Goal: Task Accomplishment & Management: Use online tool/utility

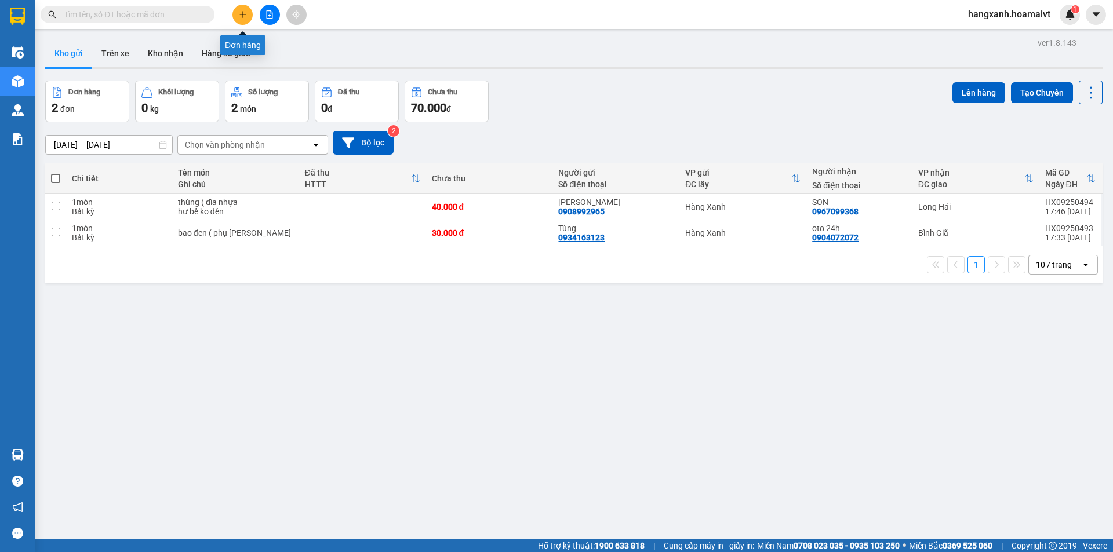
click at [239, 15] on icon "plus" at bounding box center [243, 14] width 8 height 8
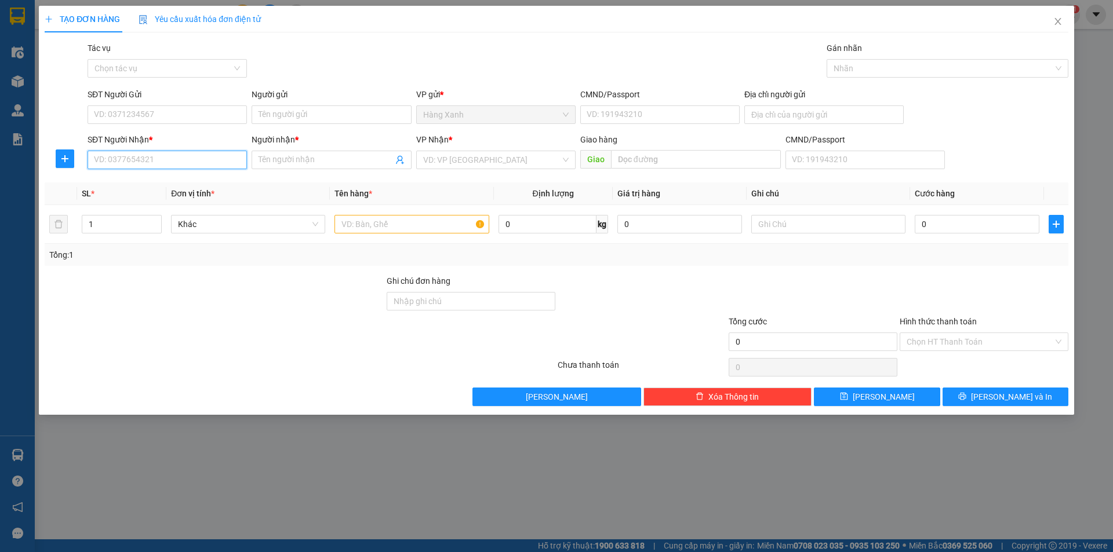
click at [138, 159] on input "SĐT Người Nhận *" at bounding box center [167, 160] width 159 height 19
click at [140, 183] on div "0908778858 - [PERSON_NAME]" at bounding box center [166, 183] width 145 height 13
type input "0908778858"
type input "Xuan"
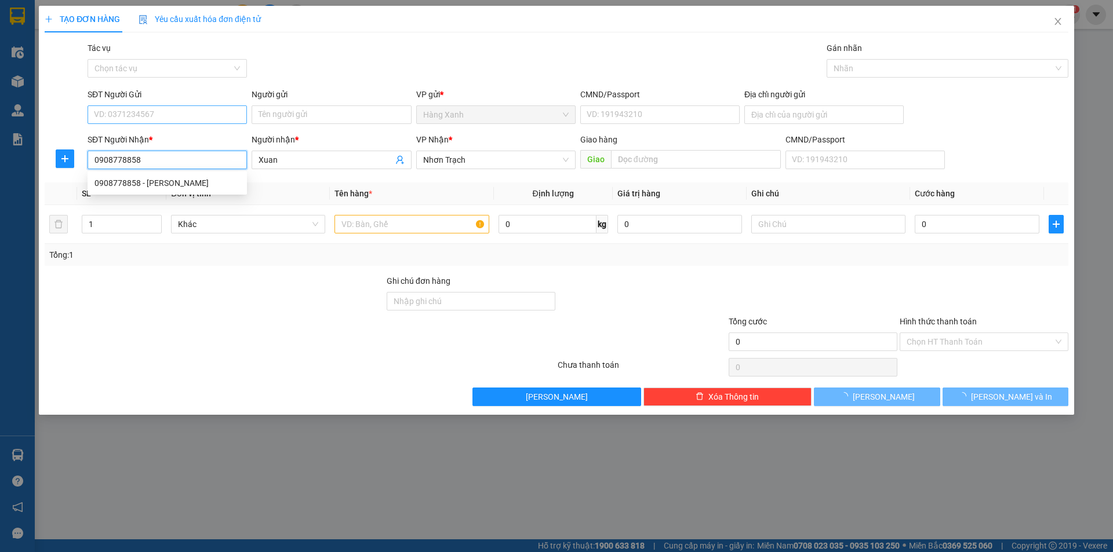
type input "0908778858"
click at [150, 118] on input "SĐT Người Gửi" at bounding box center [167, 114] width 159 height 19
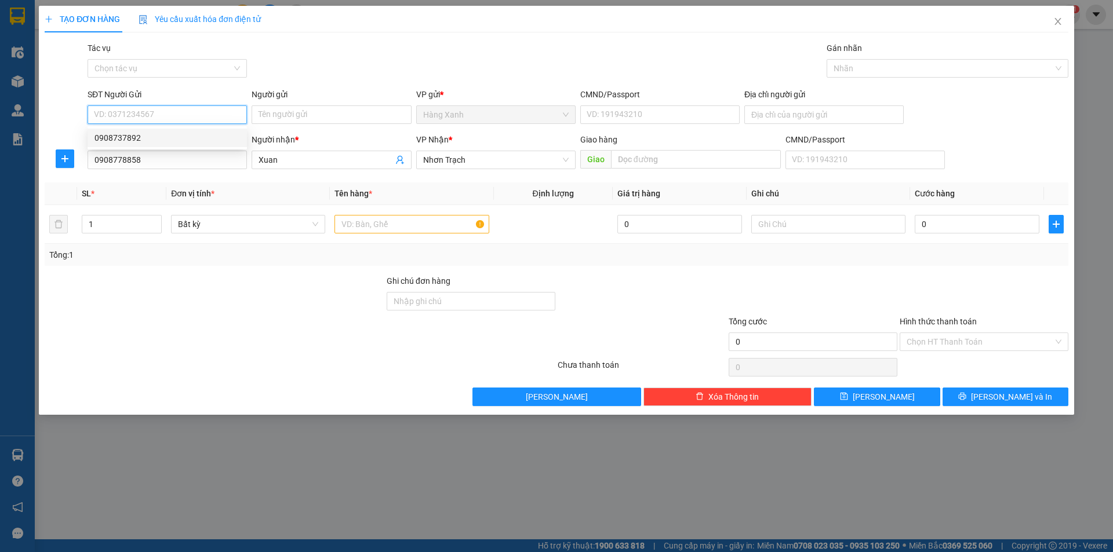
click at [151, 137] on div "0908737892" at bounding box center [166, 138] width 145 height 13
type input "0908737892"
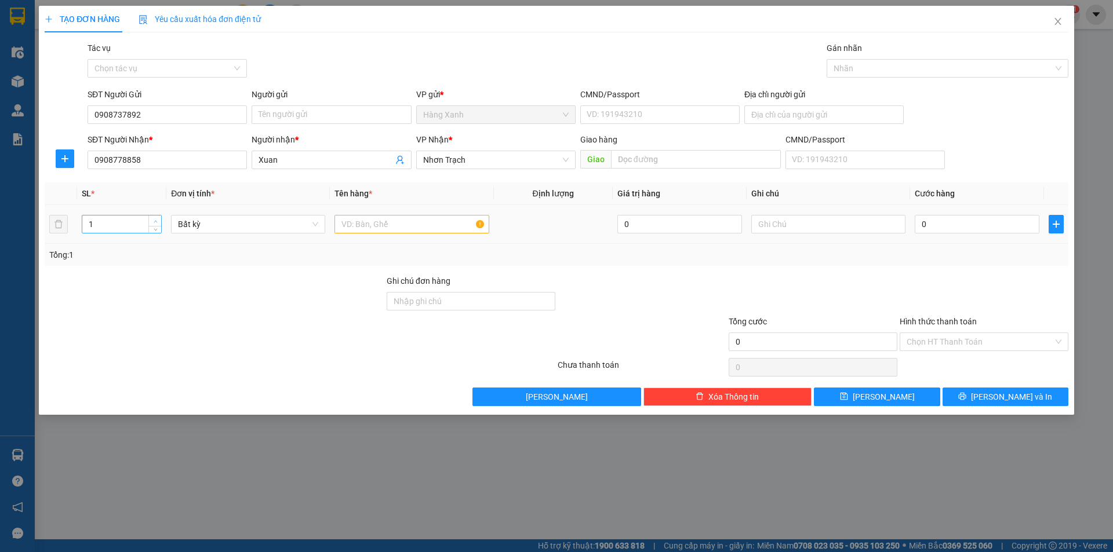
type input "2"
drag, startPoint x: 155, startPoint y: 220, endPoint x: 178, endPoint y: 227, distance: 24.0
click at [155, 221] on icon "up" at bounding box center [156, 221] width 4 height 4
click at [344, 227] on input "text" at bounding box center [411, 224] width 154 height 19
type input "bao"
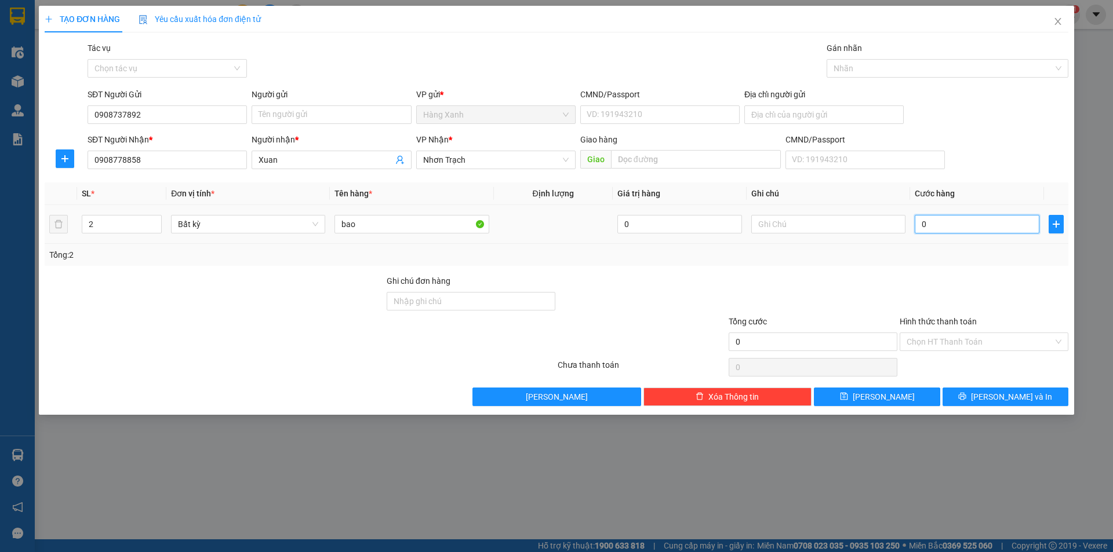
click at [968, 233] on input "0" at bounding box center [977, 224] width 125 height 19
type input "1"
type input "10"
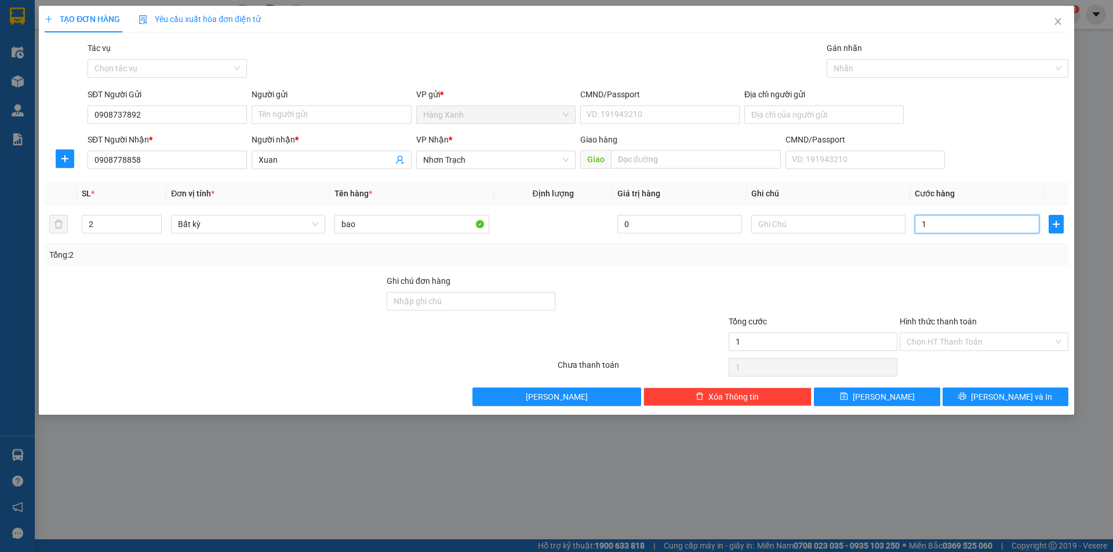
type input "10"
type input "100"
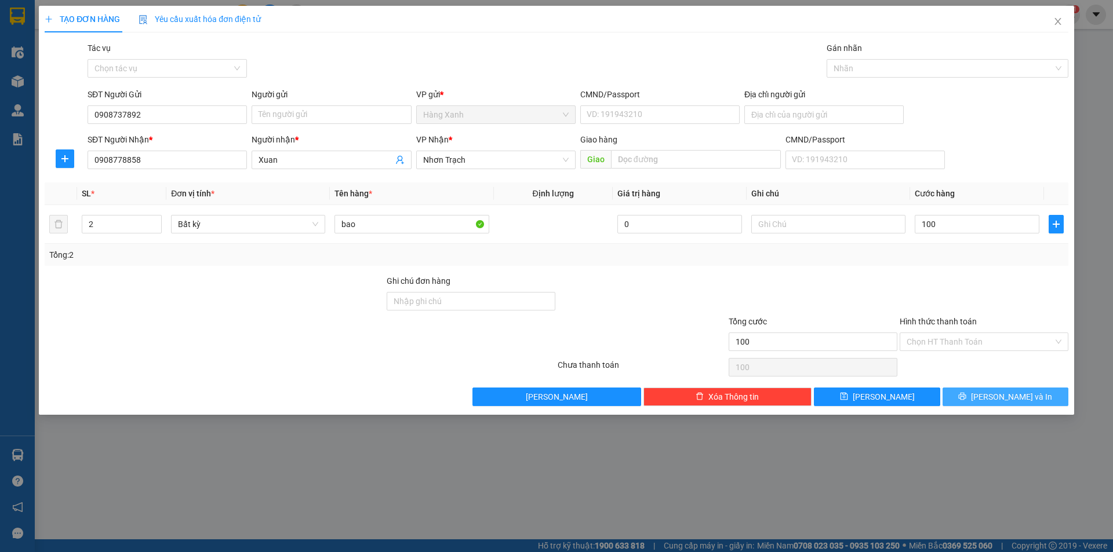
type input "100.000"
click at [991, 402] on button "[PERSON_NAME] và In" at bounding box center [1005, 397] width 126 height 19
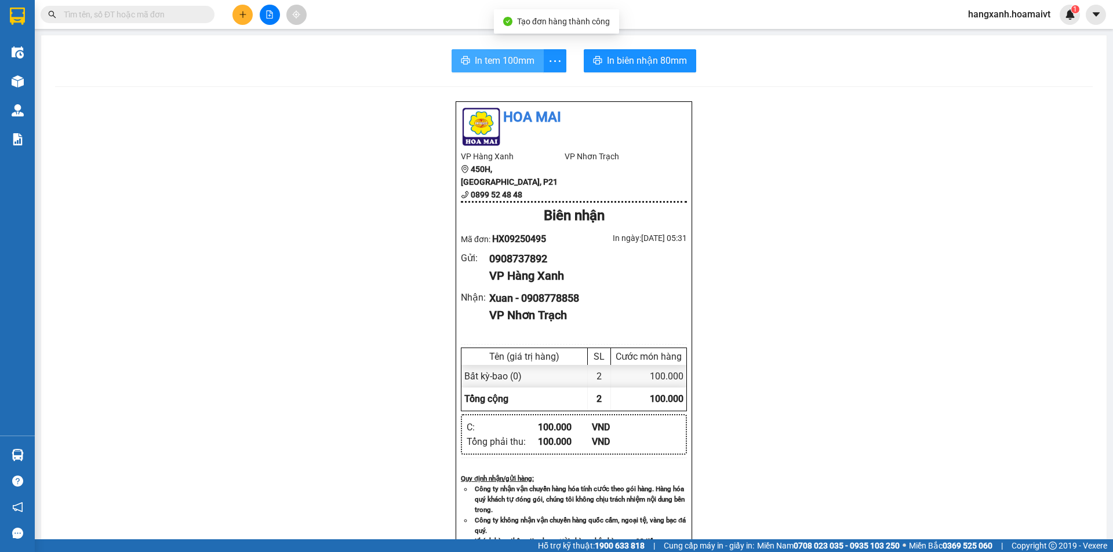
click at [518, 63] on span "In tem 100mm" at bounding box center [505, 60] width 60 height 14
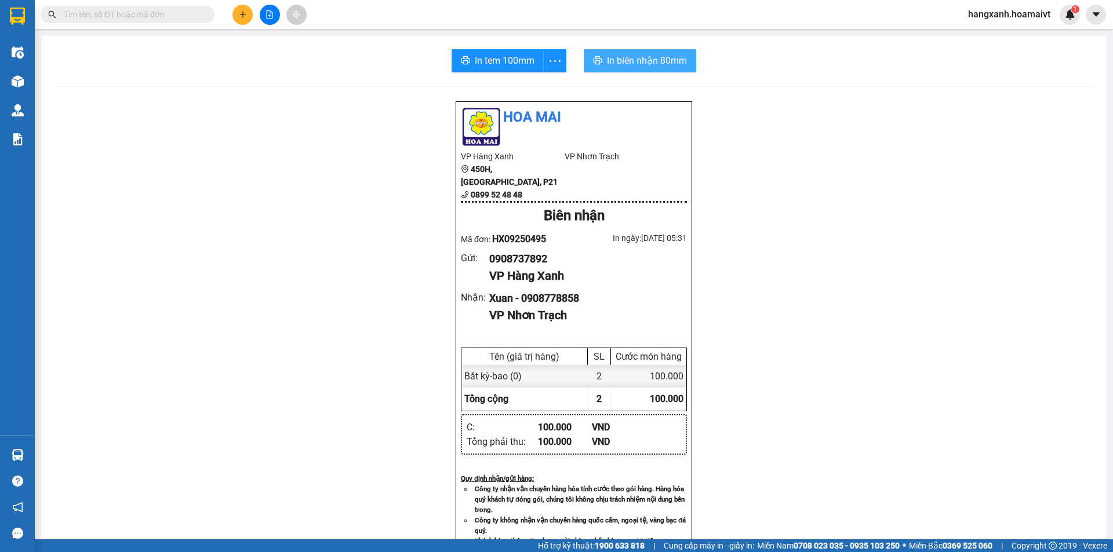
click at [649, 57] on span "In biên nhận 80mm" at bounding box center [647, 60] width 80 height 14
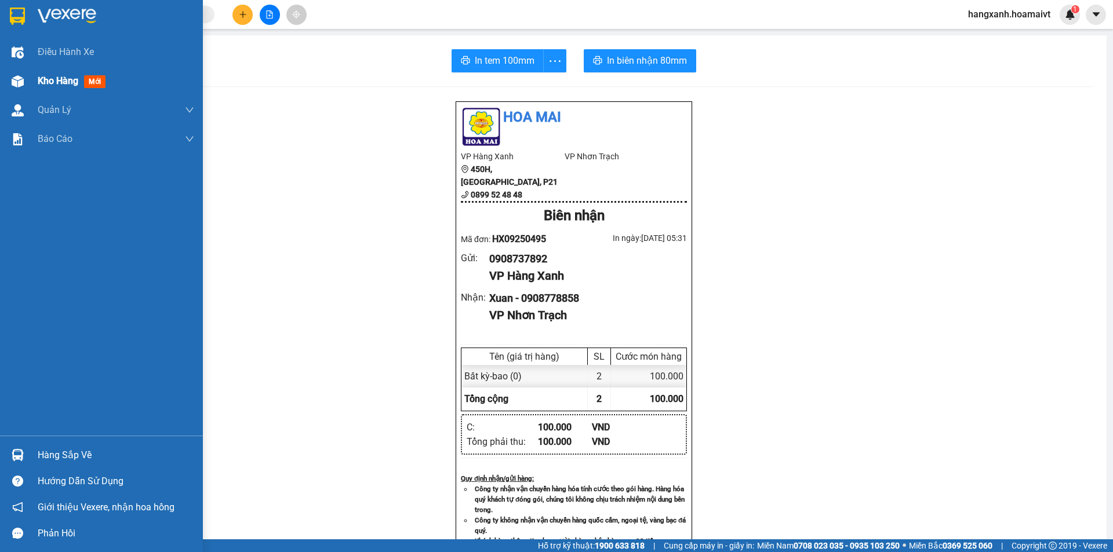
click at [89, 79] on span "mới" at bounding box center [94, 81] width 21 height 13
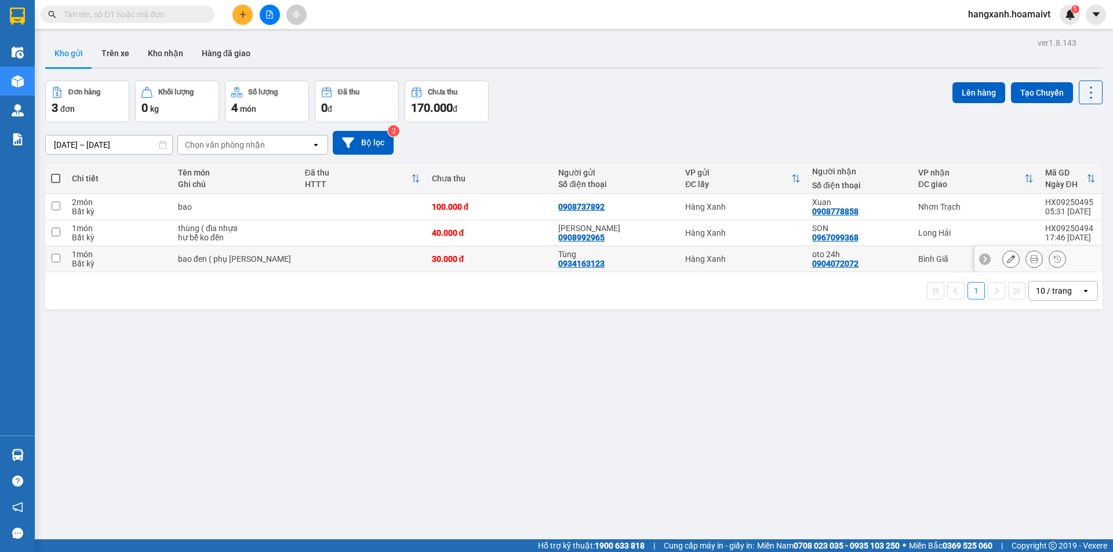
click at [892, 262] on div "oto 24h 0904072072" at bounding box center [859, 259] width 94 height 19
checkbox input "true"
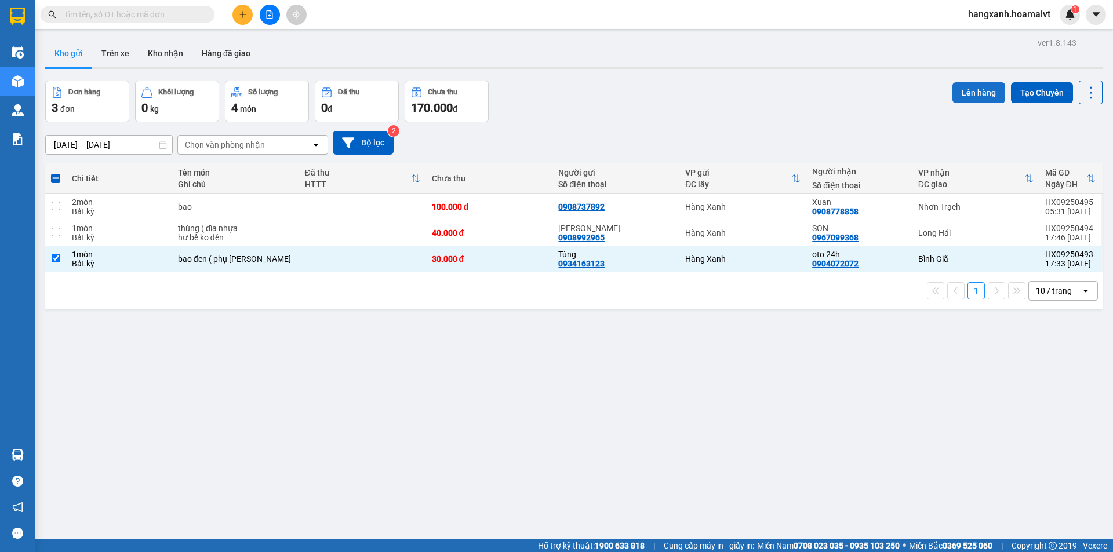
click at [966, 87] on button "Lên hàng" at bounding box center [978, 92] width 53 height 21
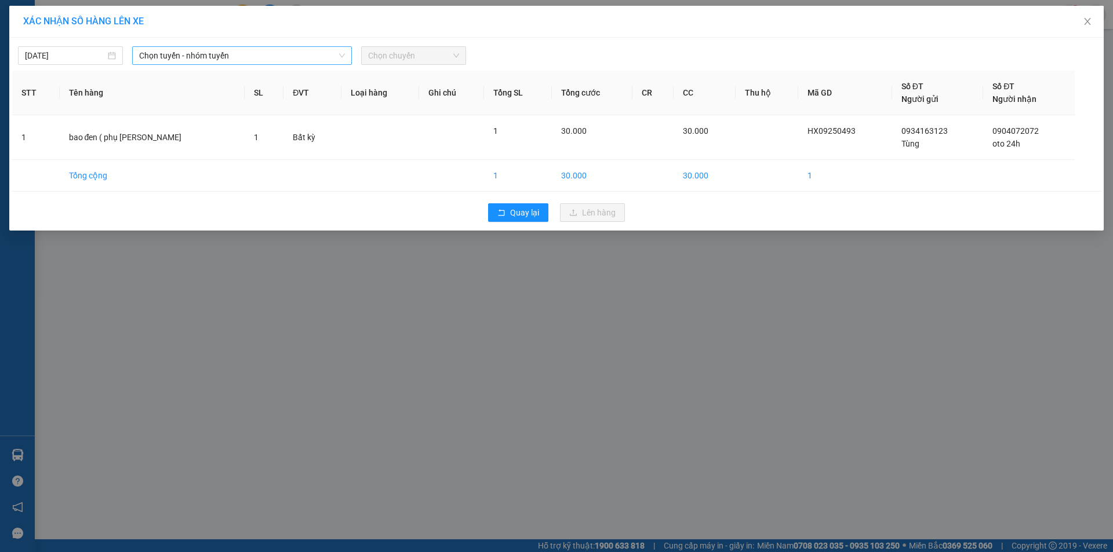
drag, startPoint x: 224, startPoint y: 51, endPoint x: 192, endPoint y: 48, distance: 32.1
click at [219, 53] on span "Chọn tuyến - nhóm tuyến" at bounding box center [242, 55] width 206 height 17
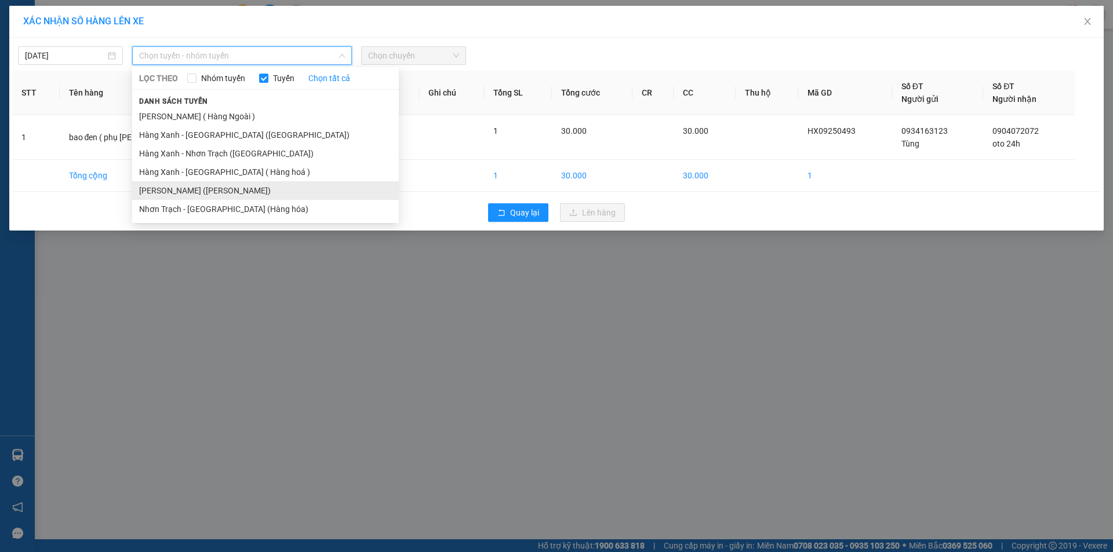
click at [184, 190] on li "[PERSON_NAME] ([PERSON_NAME])" at bounding box center [265, 190] width 267 height 19
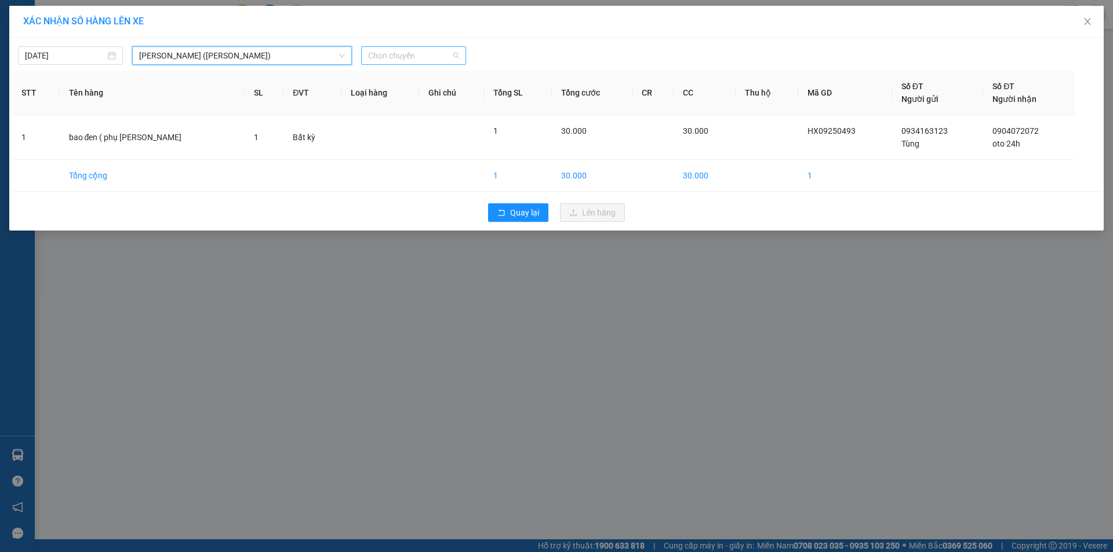
click at [377, 59] on span "Chọn chuyến" at bounding box center [413, 55] width 91 height 17
type input "0540"
drag, startPoint x: 442, startPoint y: 97, endPoint x: 474, endPoint y: 110, distance: 33.6
click at [444, 99] on div "Thêm chuyến " 05:40 "" at bounding box center [422, 98] width 123 height 20
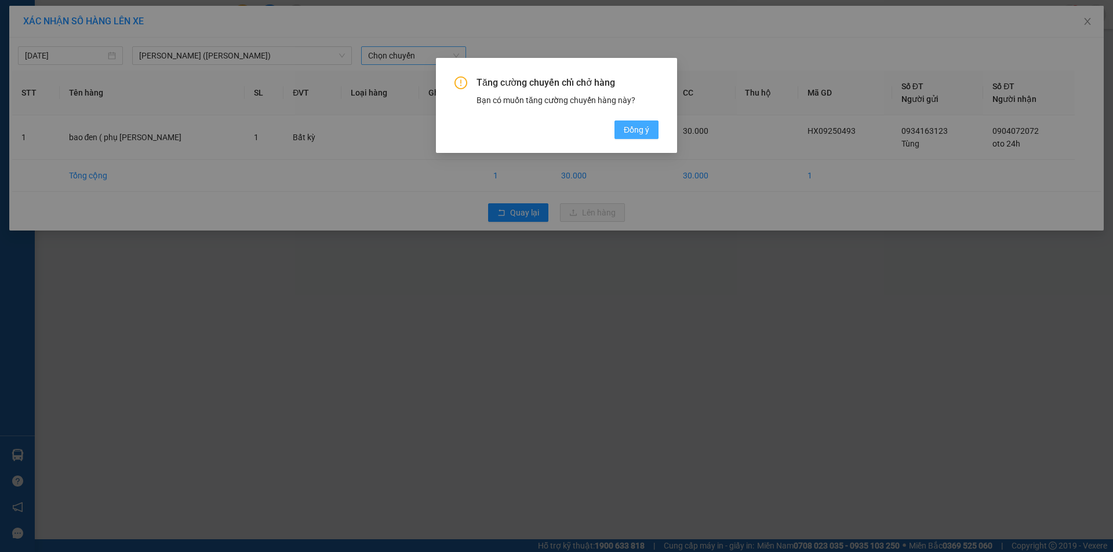
click at [651, 129] on button "Đồng ý" at bounding box center [636, 130] width 44 height 19
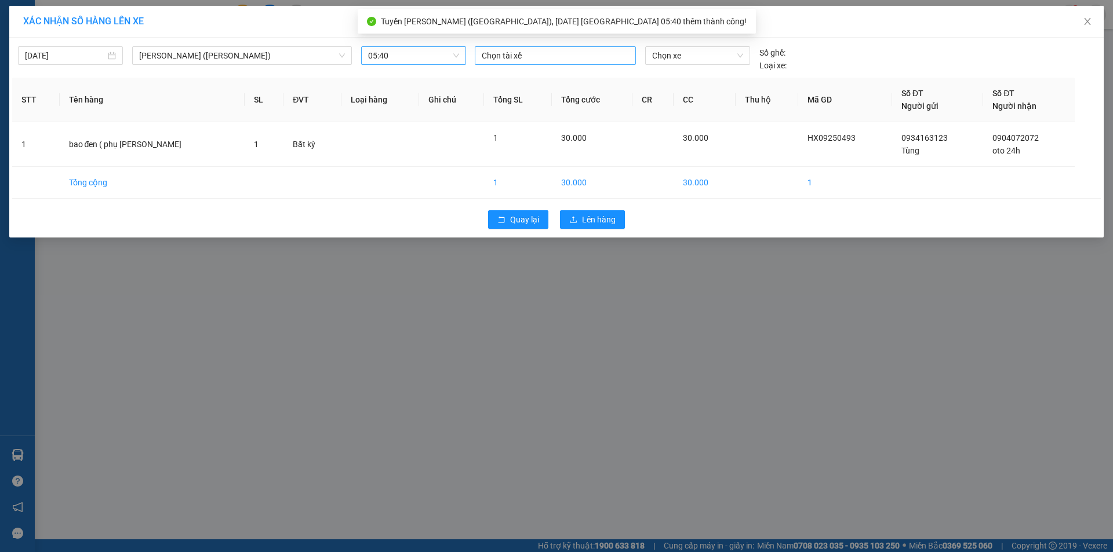
click at [506, 57] on div at bounding box center [555, 56] width 155 height 14
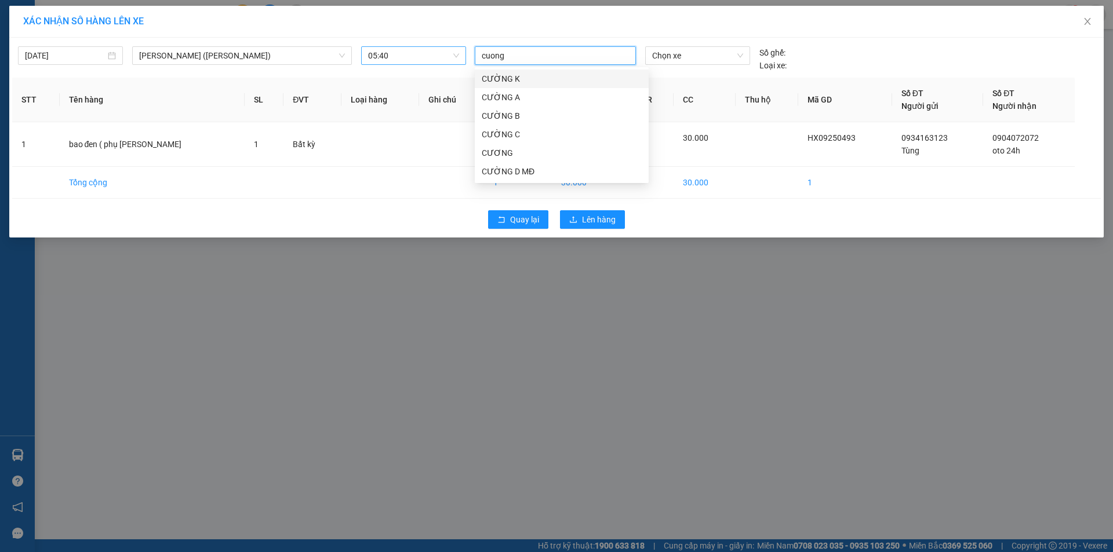
type input "cuong d"
click at [544, 77] on div "CƯỜNG D MĐ" at bounding box center [562, 78] width 160 height 13
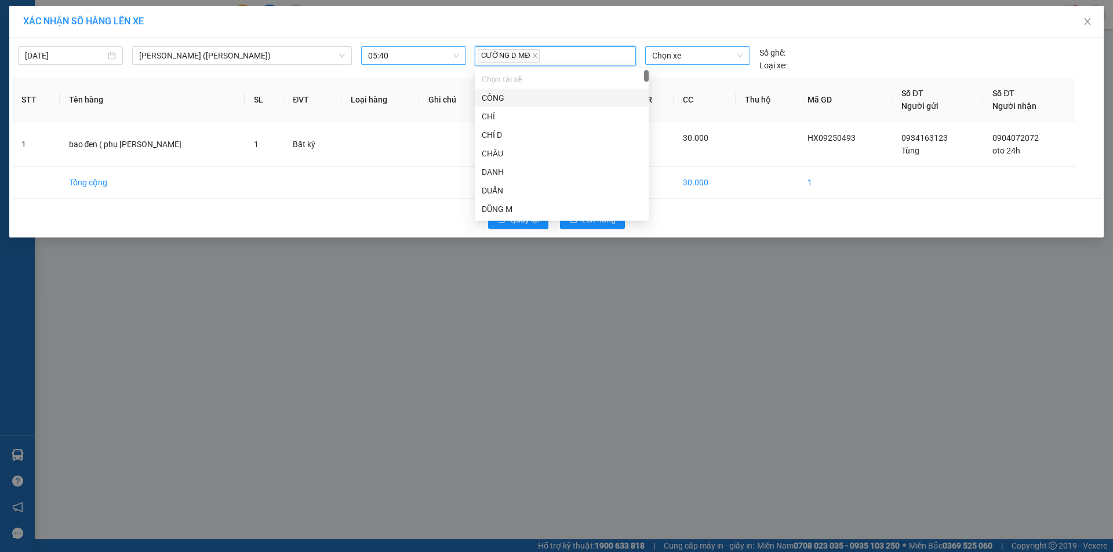
click at [678, 58] on span "Chọn xe" at bounding box center [697, 55] width 90 height 17
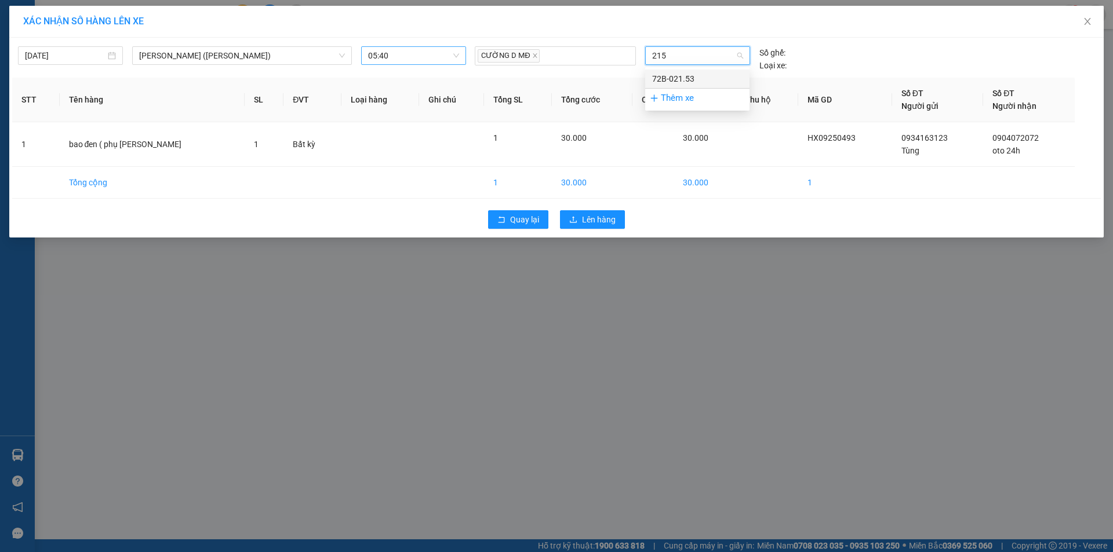
type input "2153"
click at [678, 81] on div "72B-021.53" at bounding box center [697, 78] width 90 height 13
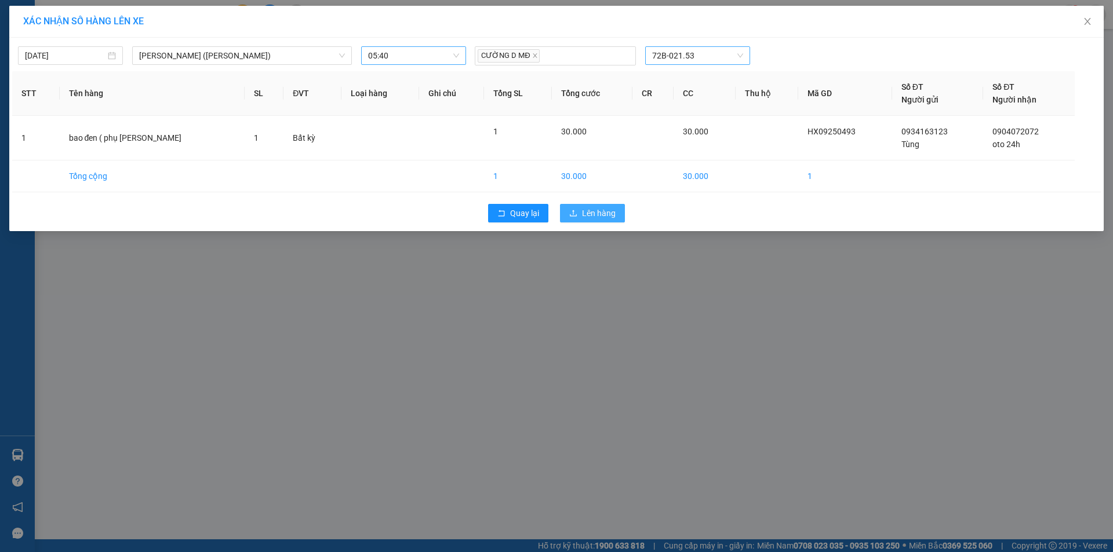
click at [587, 215] on span "Lên hàng" at bounding box center [599, 213] width 34 height 13
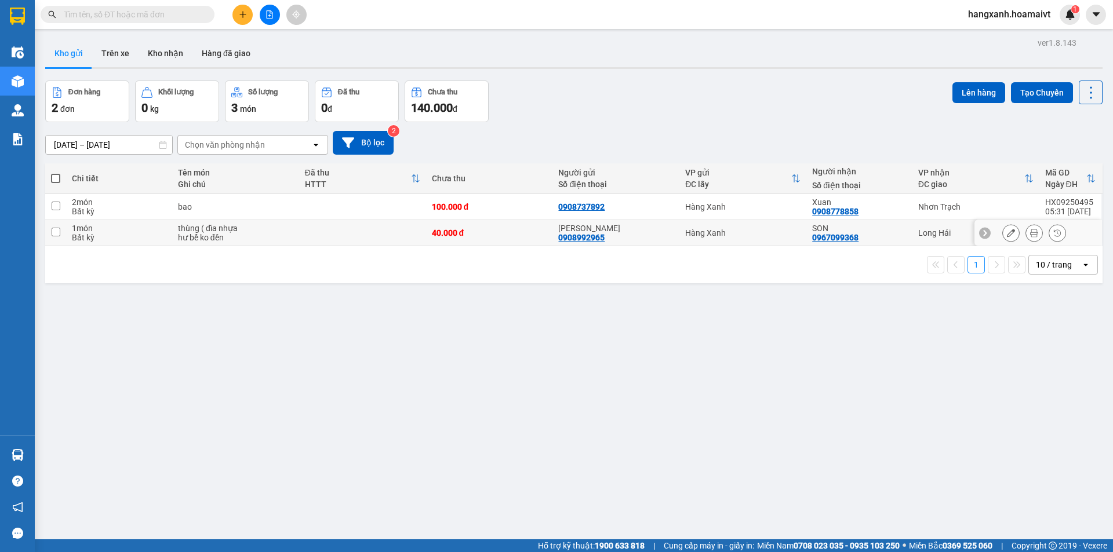
drag, startPoint x: 750, startPoint y: 238, endPoint x: 781, endPoint y: 229, distance: 32.5
click at [751, 237] on td "Hàng Xanh" at bounding box center [742, 233] width 127 height 26
checkbox input "true"
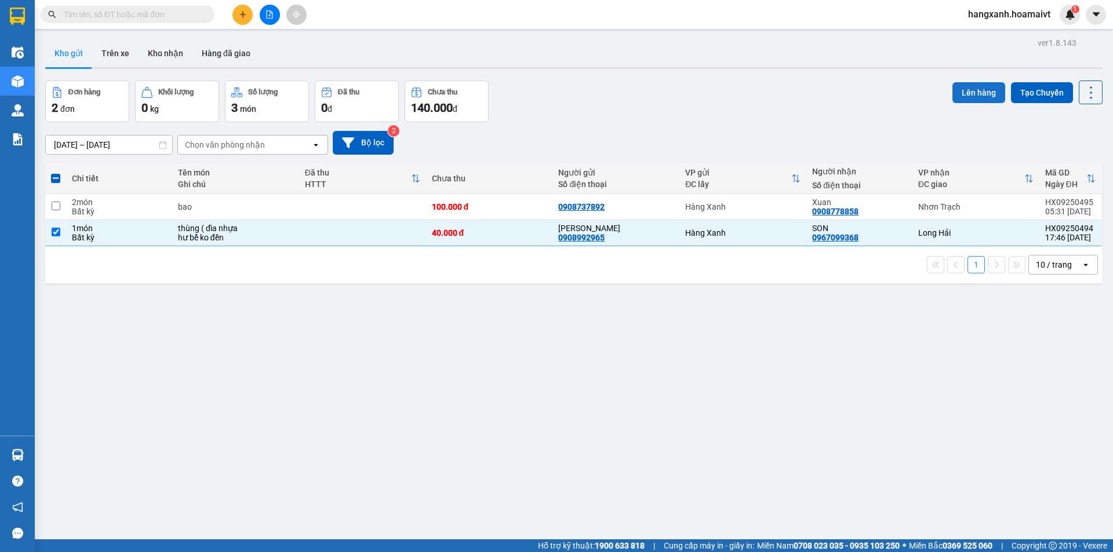
click at [953, 90] on button "Lên hàng" at bounding box center [978, 92] width 53 height 21
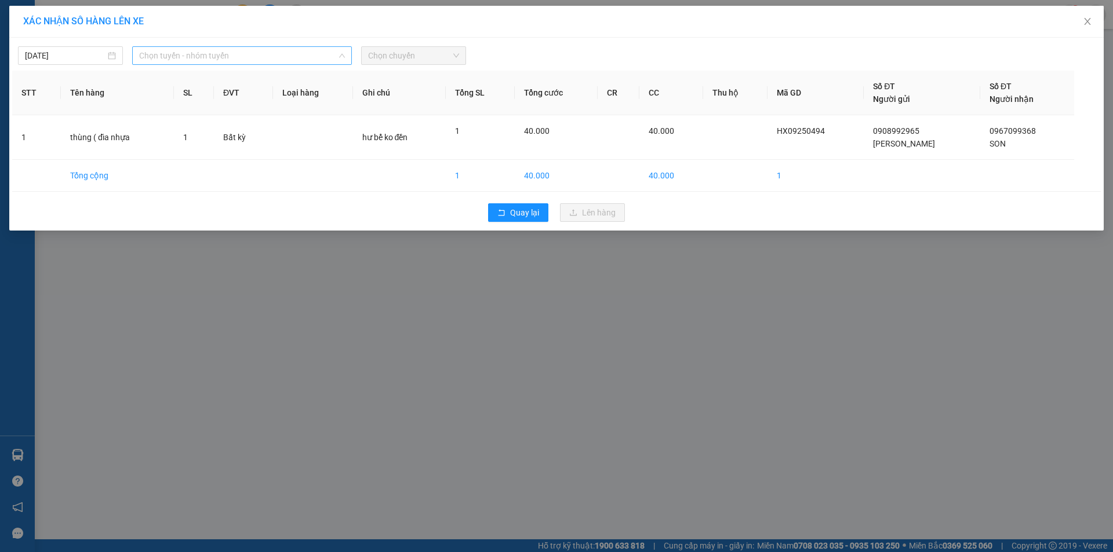
click at [187, 55] on span "Chọn tuyến - nhóm tuyến" at bounding box center [242, 55] width 206 height 17
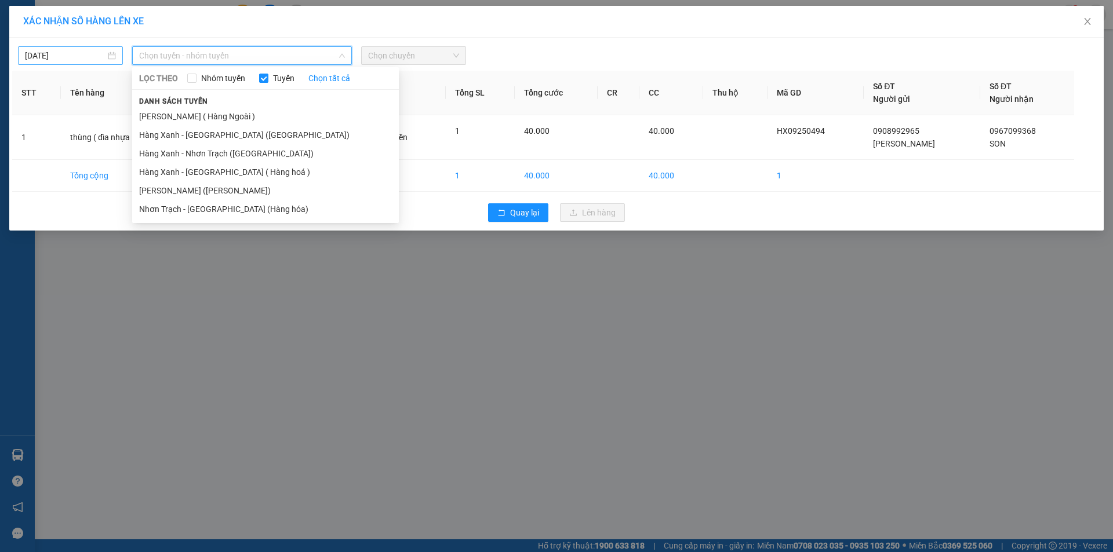
click at [78, 59] on input "[DATE]" at bounding box center [65, 55] width 81 height 13
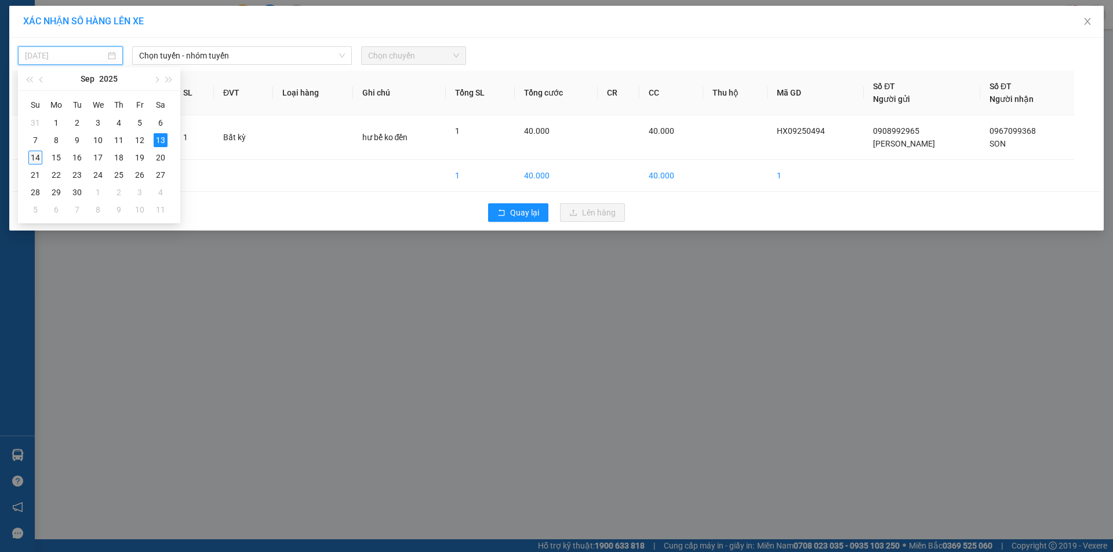
click at [38, 157] on div "14" at bounding box center [35, 158] width 14 height 14
type input "[DATE]"
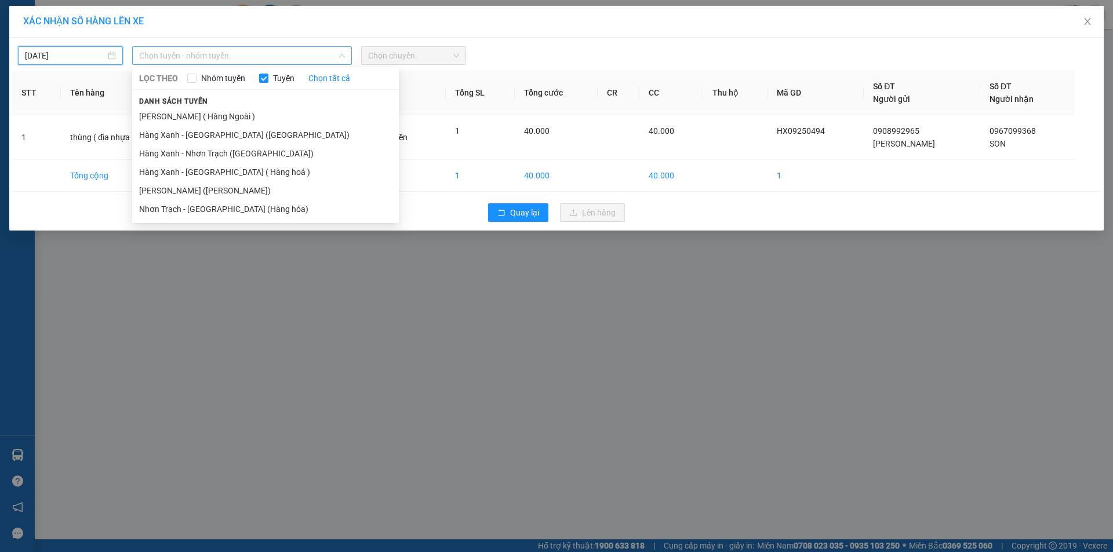
click at [258, 59] on span "Chọn tuyến - nhóm tuyến" at bounding box center [242, 55] width 206 height 17
drag, startPoint x: 209, startPoint y: 173, endPoint x: 396, endPoint y: 81, distance: 208.9
click at [212, 173] on li "Hàng Xanh - [GEOGRAPHIC_DATA] ( Hàng hoá )" at bounding box center [265, 172] width 267 height 19
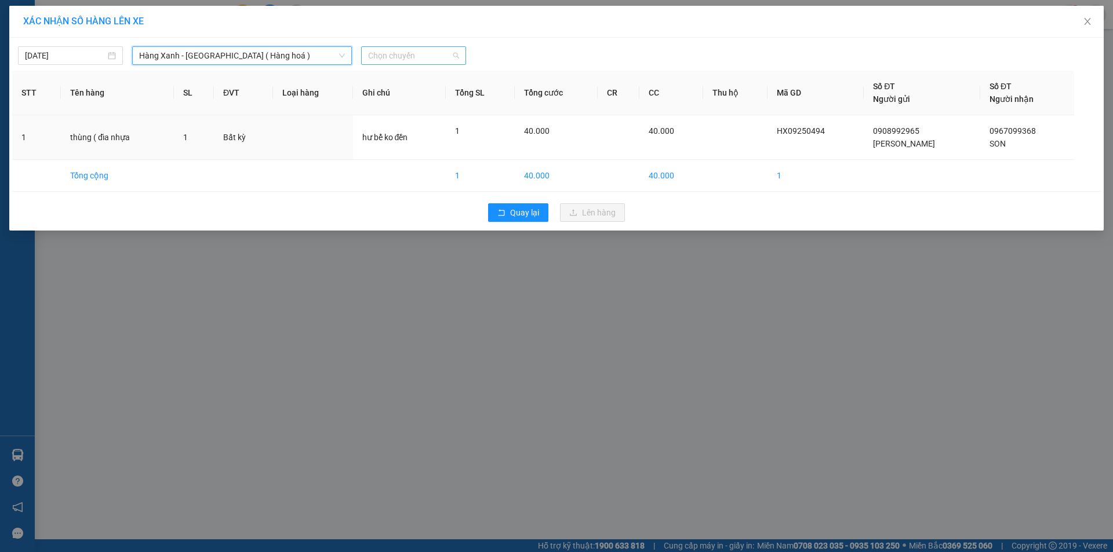
click at [408, 59] on span "Chọn chuyến" at bounding box center [413, 55] width 91 height 17
type input "0540"
click at [446, 101] on div "Thêm chuyến " 05:40 "" at bounding box center [422, 98] width 123 height 20
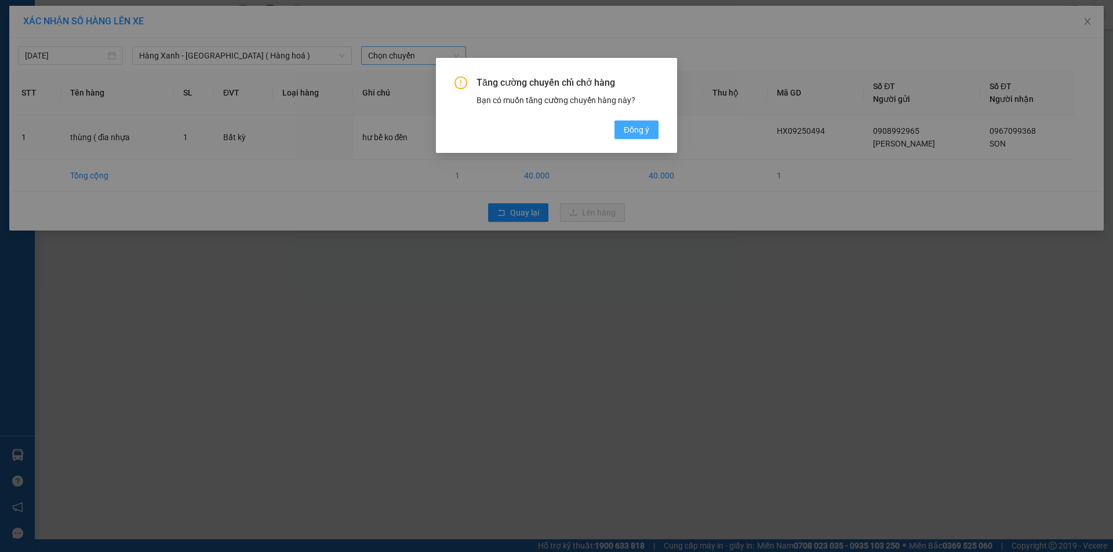
click at [649, 132] on button "Đồng ý" at bounding box center [636, 130] width 44 height 19
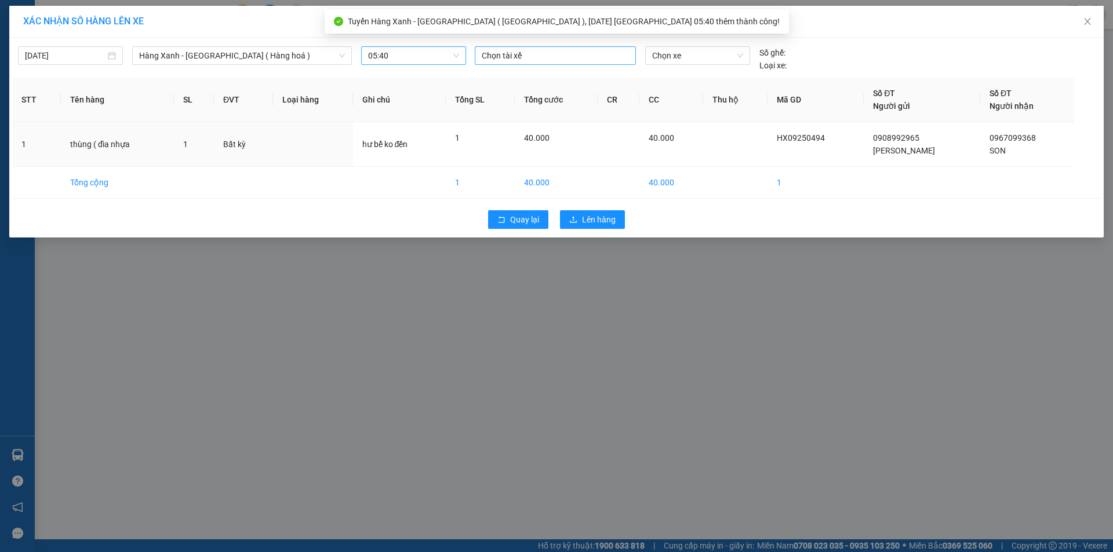
click at [539, 59] on div at bounding box center [555, 56] width 155 height 14
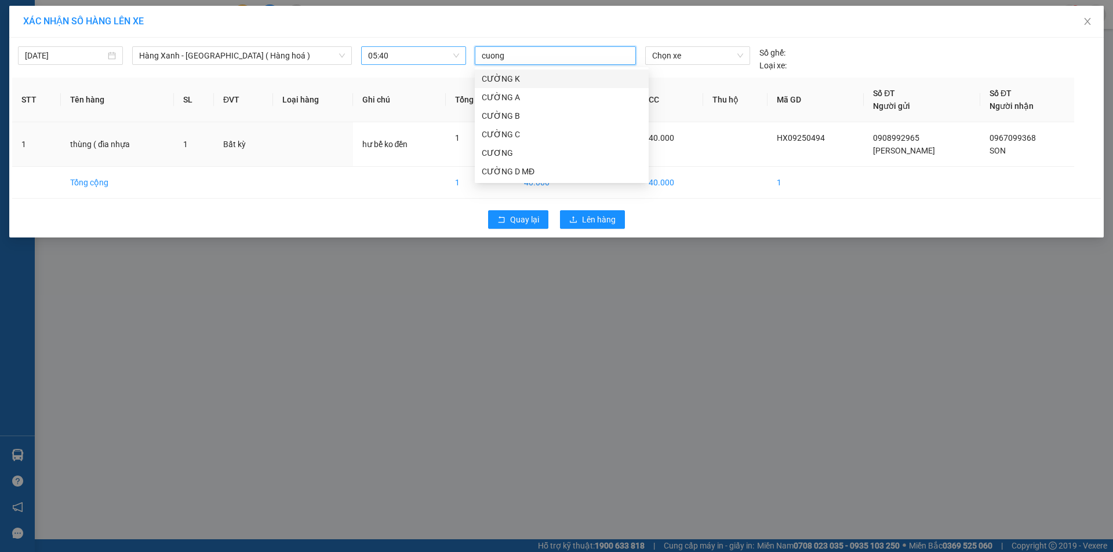
type input "cuong d"
drag, startPoint x: 535, startPoint y: 82, endPoint x: 647, endPoint y: 82, distance: 111.9
click at [537, 80] on div "CƯỜNG D MĐ" at bounding box center [562, 78] width 160 height 13
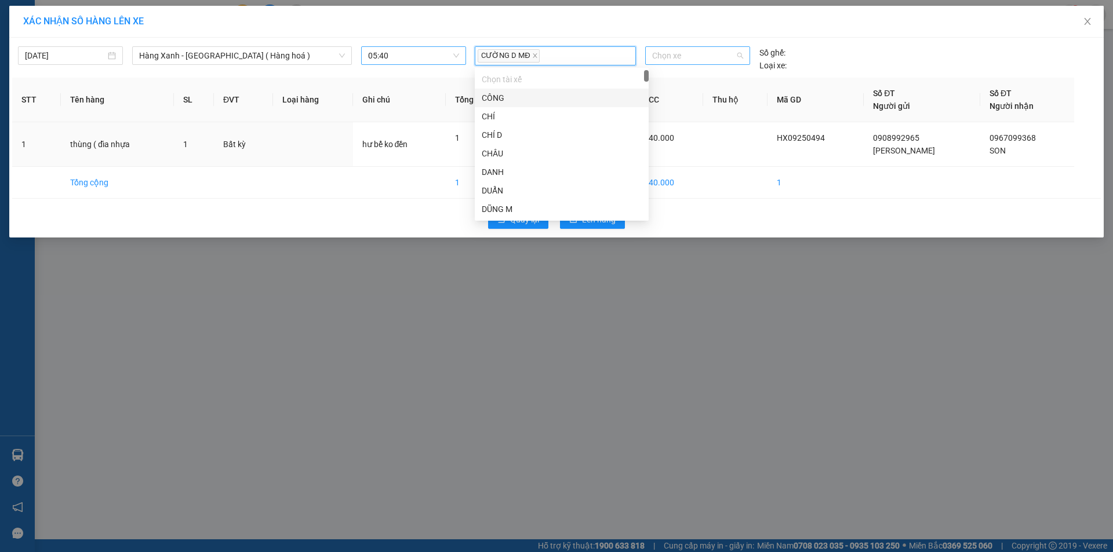
click at [670, 59] on span "Chọn xe" at bounding box center [697, 55] width 90 height 17
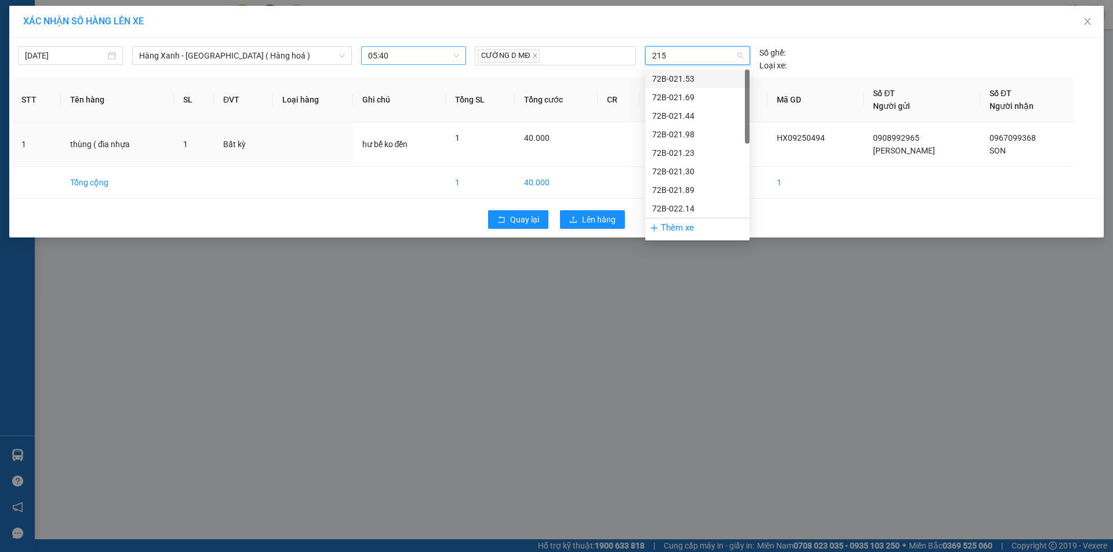
type input "2153"
click at [707, 79] on div "72B-021.53" at bounding box center [697, 78] width 90 height 13
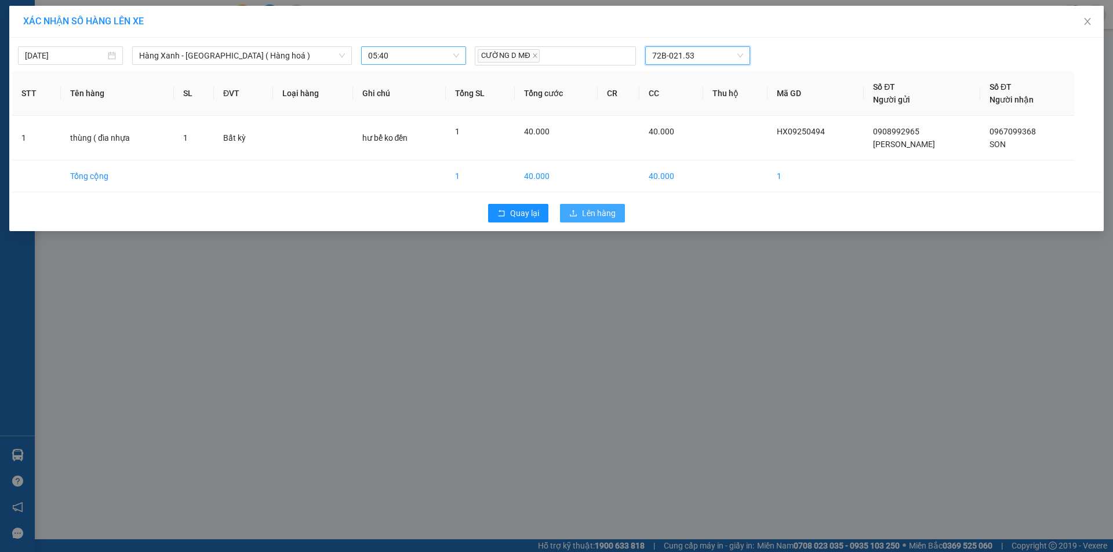
click at [592, 215] on span "Lên hàng" at bounding box center [599, 213] width 34 height 13
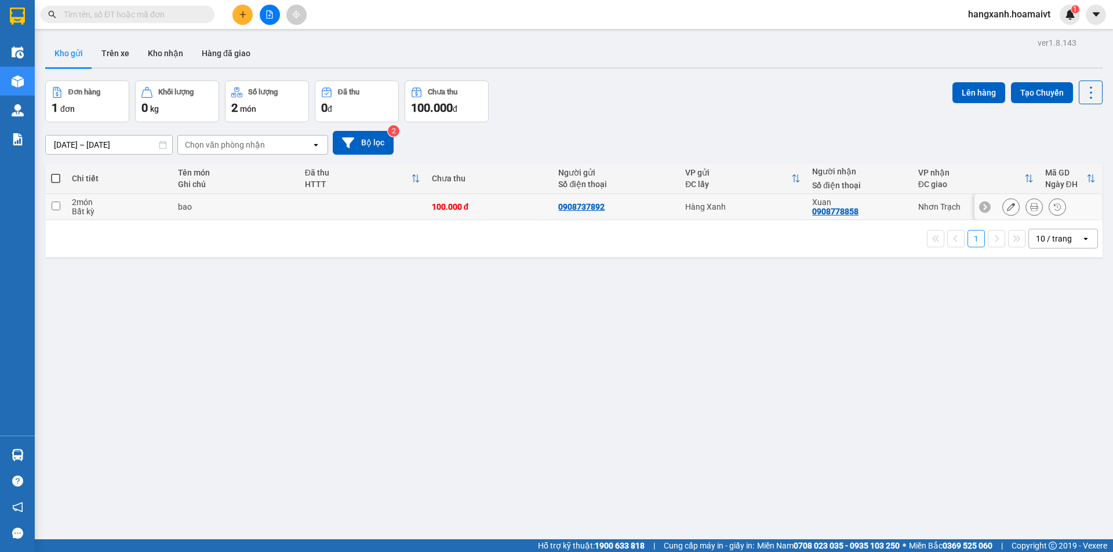
click at [878, 208] on div "Xuan 0908778858" at bounding box center [859, 207] width 94 height 19
checkbox input "true"
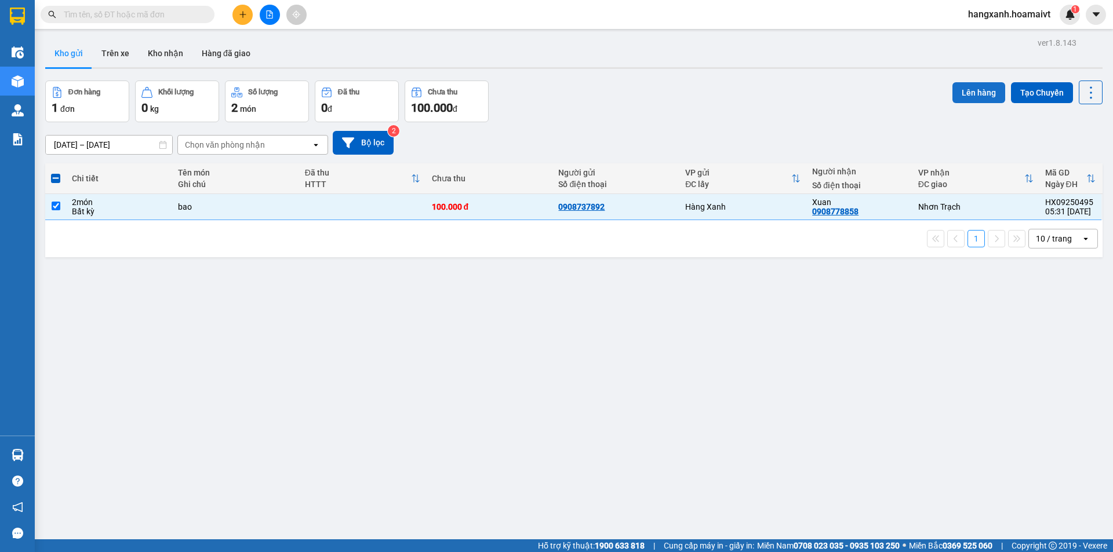
click at [965, 88] on button "Lên hàng" at bounding box center [978, 92] width 53 height 21
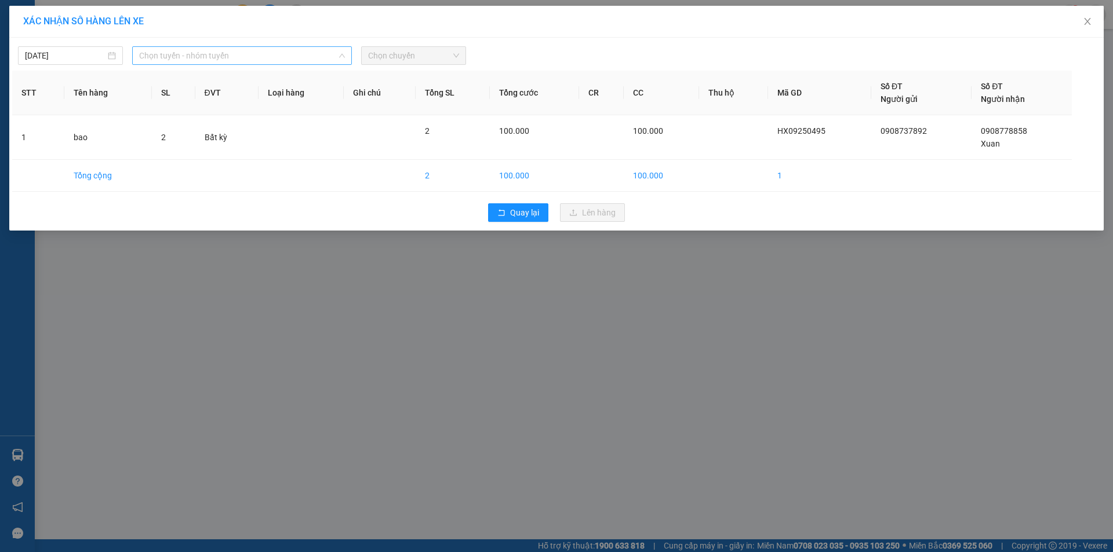
click at [224, 54] on span "Chọn tuyến - nhóm tuyến" at bounding box center [242, 55] width 206 height 17
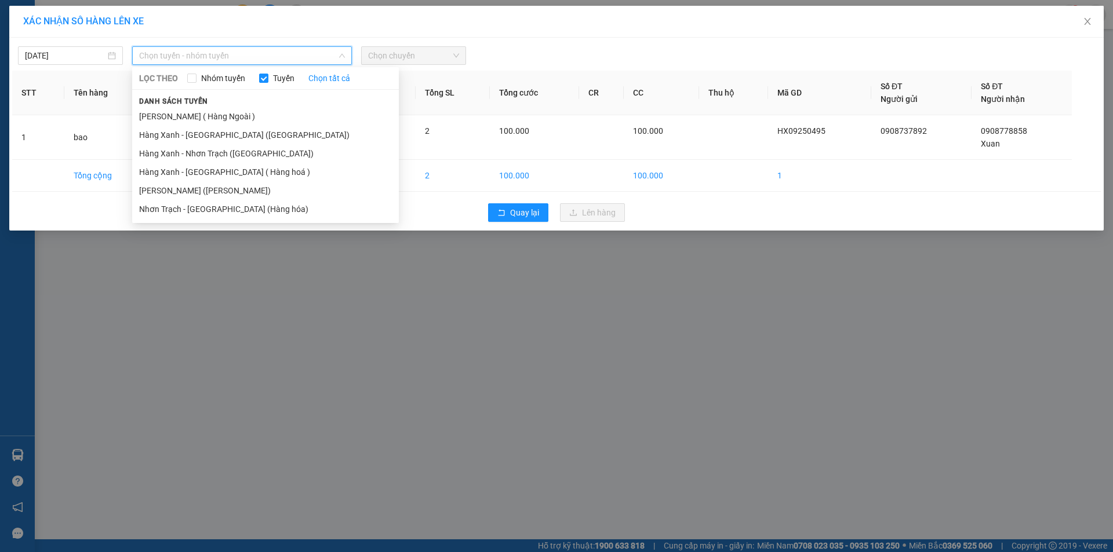
drag, startPoint x: 193, startPoint y: 154, endPoint x: 339, endPoint y: 88, distance: 160.6
click at [196, 154] on li "Hàng Xanh - Nhơn Trạch ([GEOGRAPHIC_DATA])" at bounding box center [265, 153] width 267 height 19
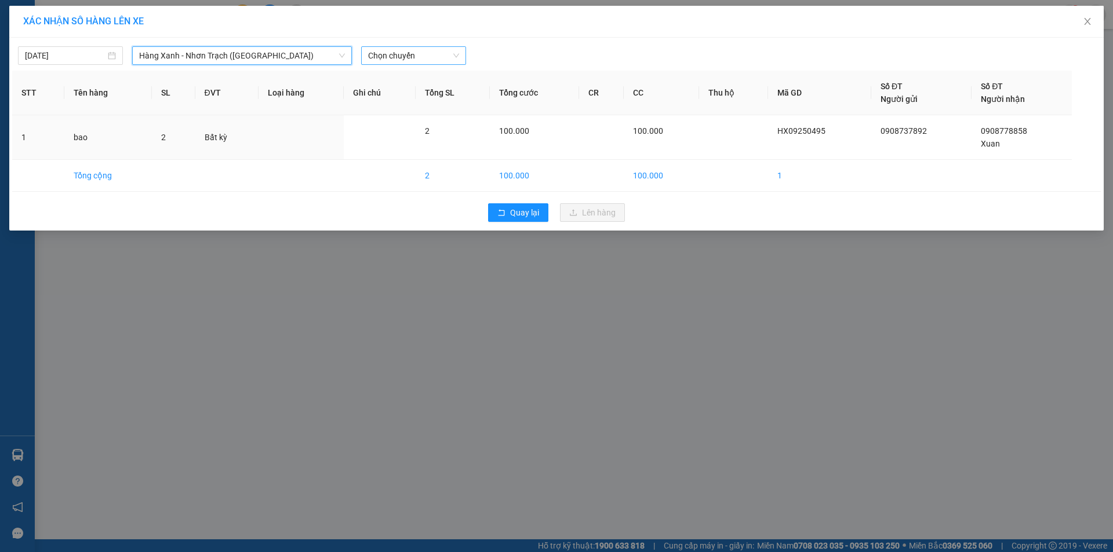
click at [373, 55] on span "Chọn chuyến" at bounding box center [413, 55] width 91 height 17
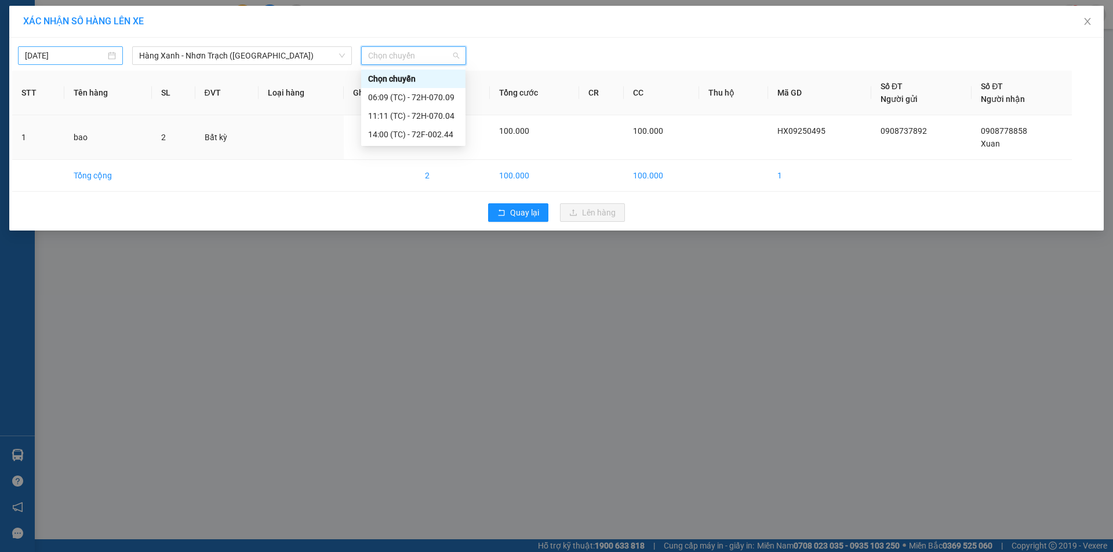
click at [58, 56] on input "[DATE]" at bounding box center [65, 55] width 81 height 13
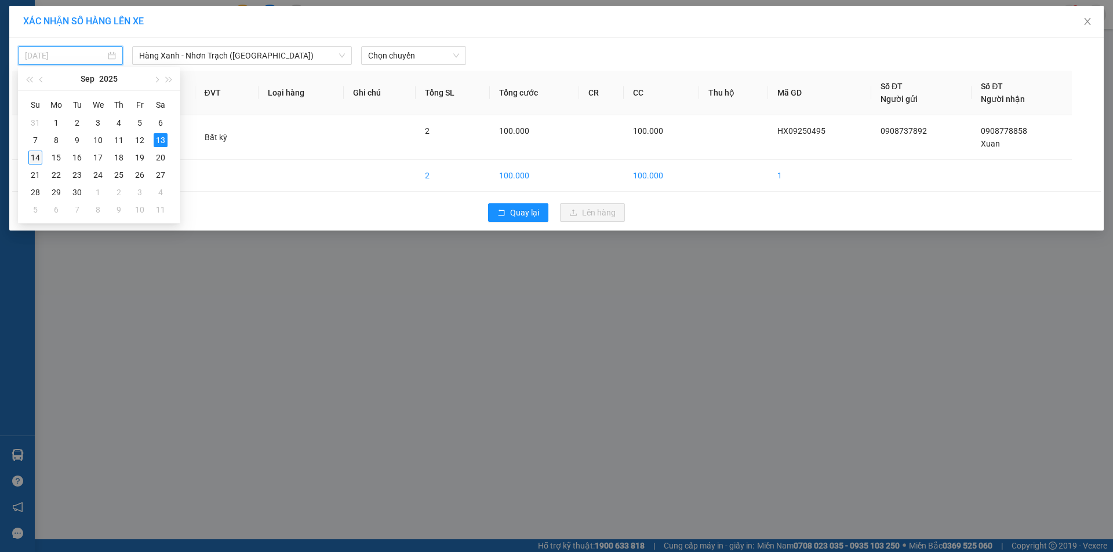
click at [38, 156] on div "14" at bounding box center [35, 158] width 14 height 14
type input "[DATE]"
click at [384, 50] on span "Chọn chuyến" at bounding box center [413, 55] width 91 height 17
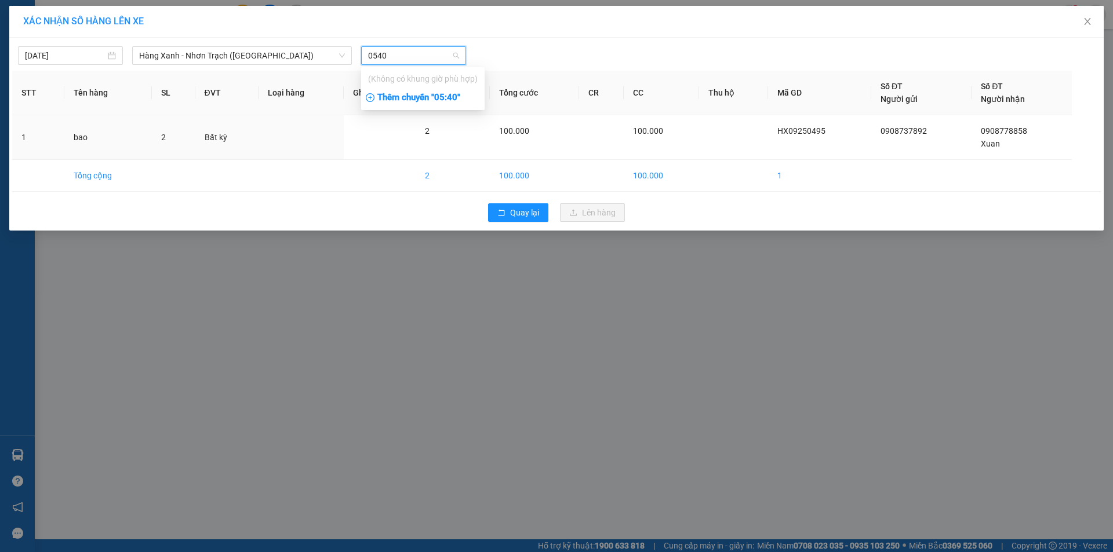
type input "0540"
click at [428, 96] on div "Thêm chuyến " 05:40 "" at bounding box center [422, 98] width 123 height 20
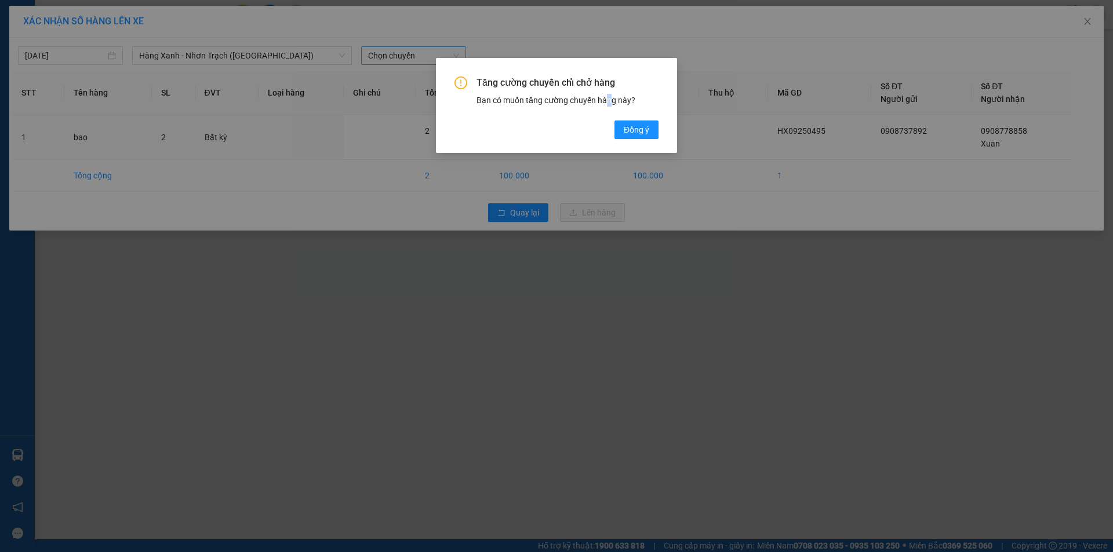
click at [606, 129] on div "Tăng cường chuyến chỉ chở hàng Bạn có muốn tăng cường chuyến hàng này? [GEOGRAP…" at bounding box center [556, 108] width 204 height 63
click at [645, 125] on span "Đồng ý" at bounding box center [637, 129] width 26 height 13
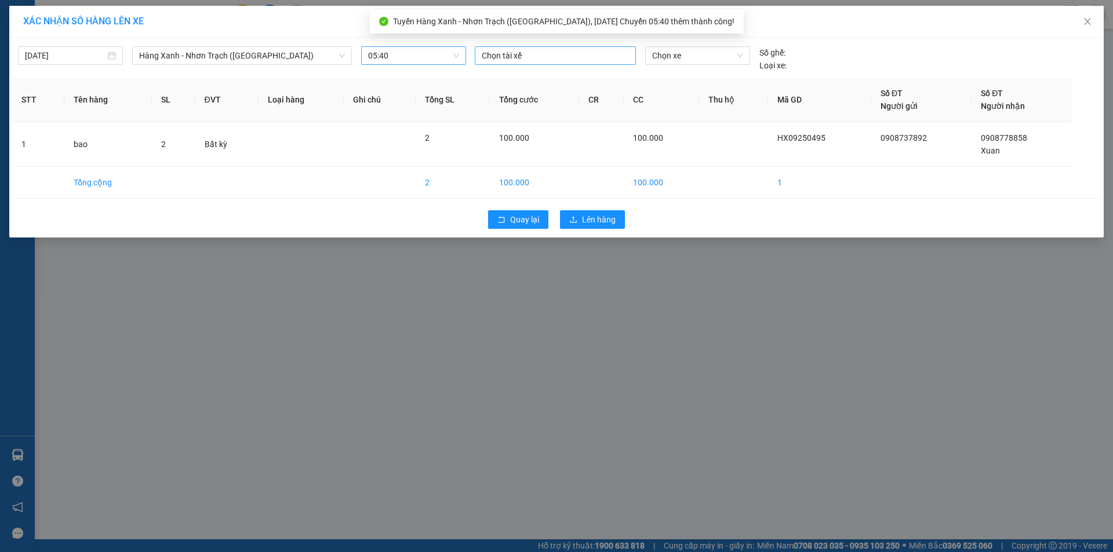
click at [545, 63] on div "Chọn tài xế" at bounding box center [555, 55] width 161 height 19
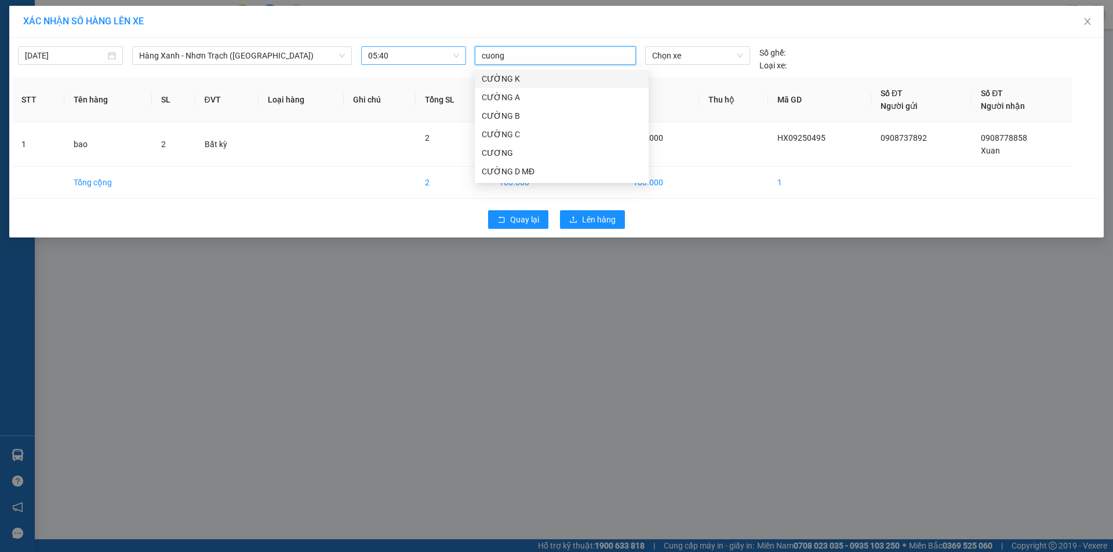
type input "cuong d"
click at [550, 77] on div "CƯỜNG D MĐ" at bounding box center [562, 78] width 160 height 13
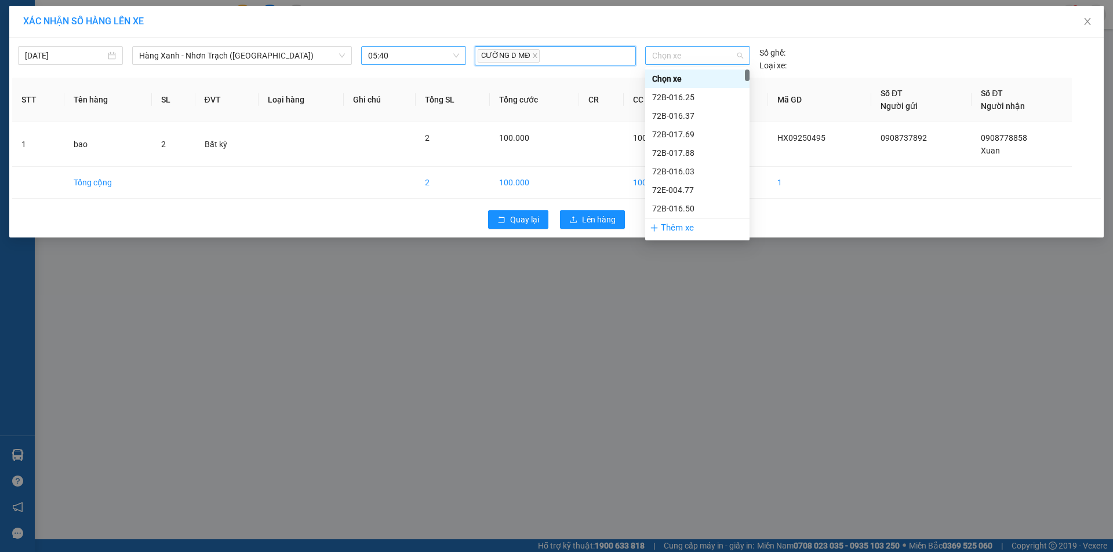
click at [720, 60] on span "Chọn xe" at bounding box center [697, 55] width 90 height 17
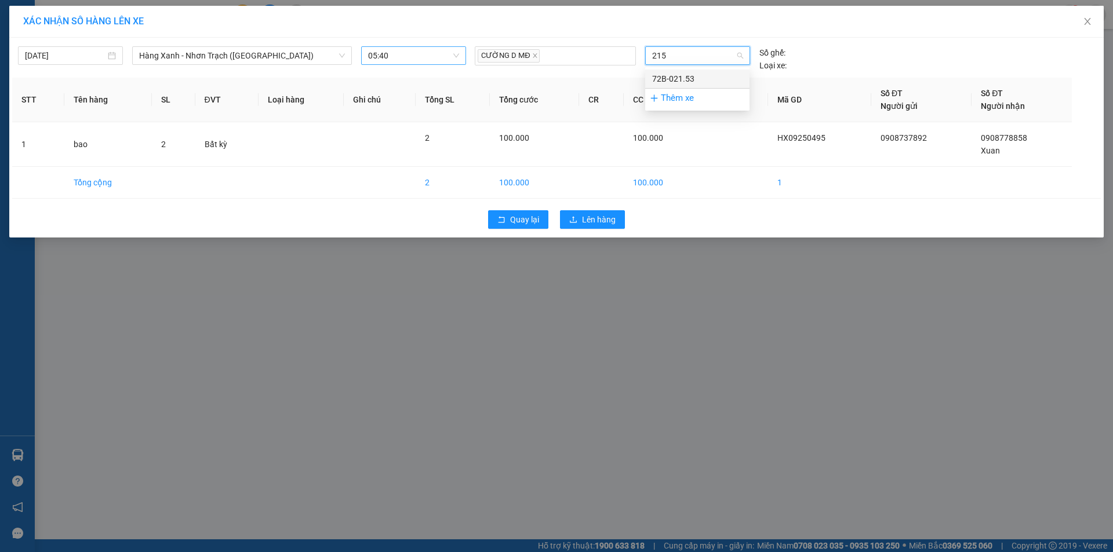
type input "2153"
click at [745, 74] on div "72B-021.53" at bounding box center [697, 79] width 104 height 19
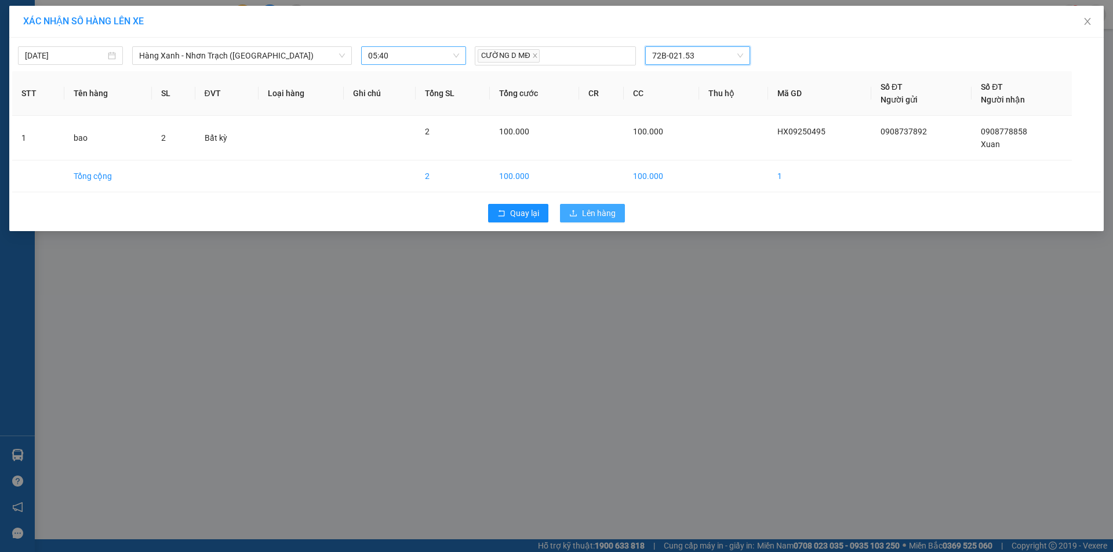
click at [576, 207] on button "Lên hàng" at bounding box center [592, 213] width 65 height 19
